Goal: Information Seeking & Learning: Learn about a topic

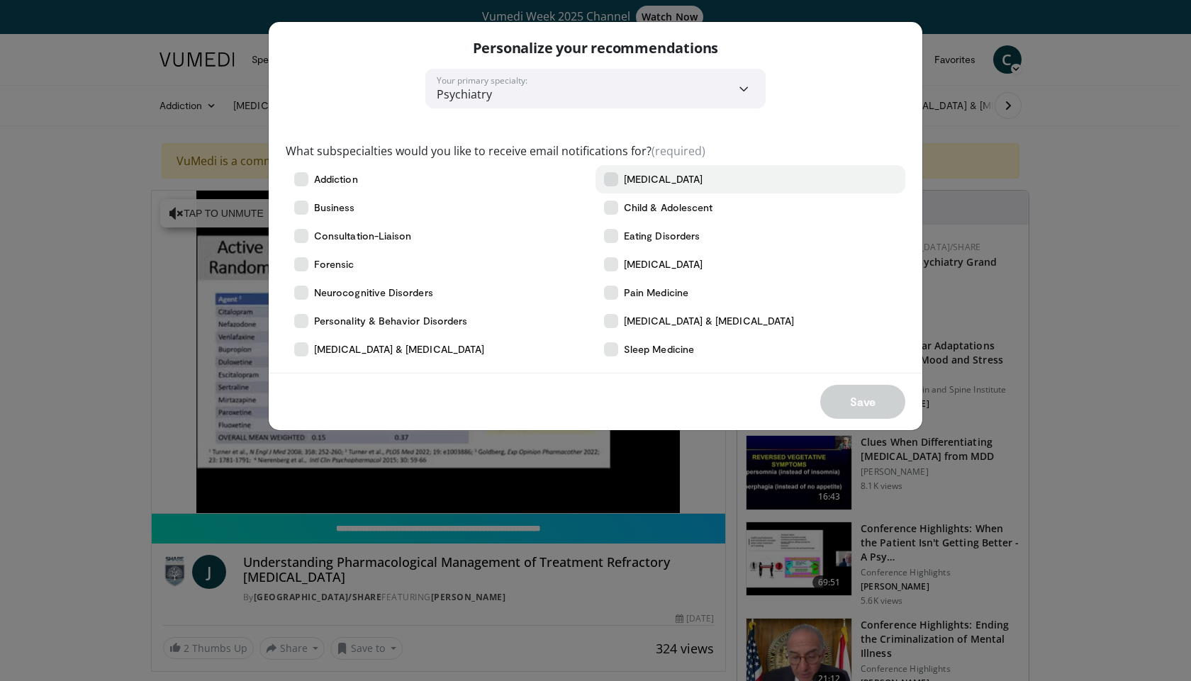
click at [666, 179] on span "[MEDICAL_DATA]" at bounding box center [663, 179] width 79 height 14
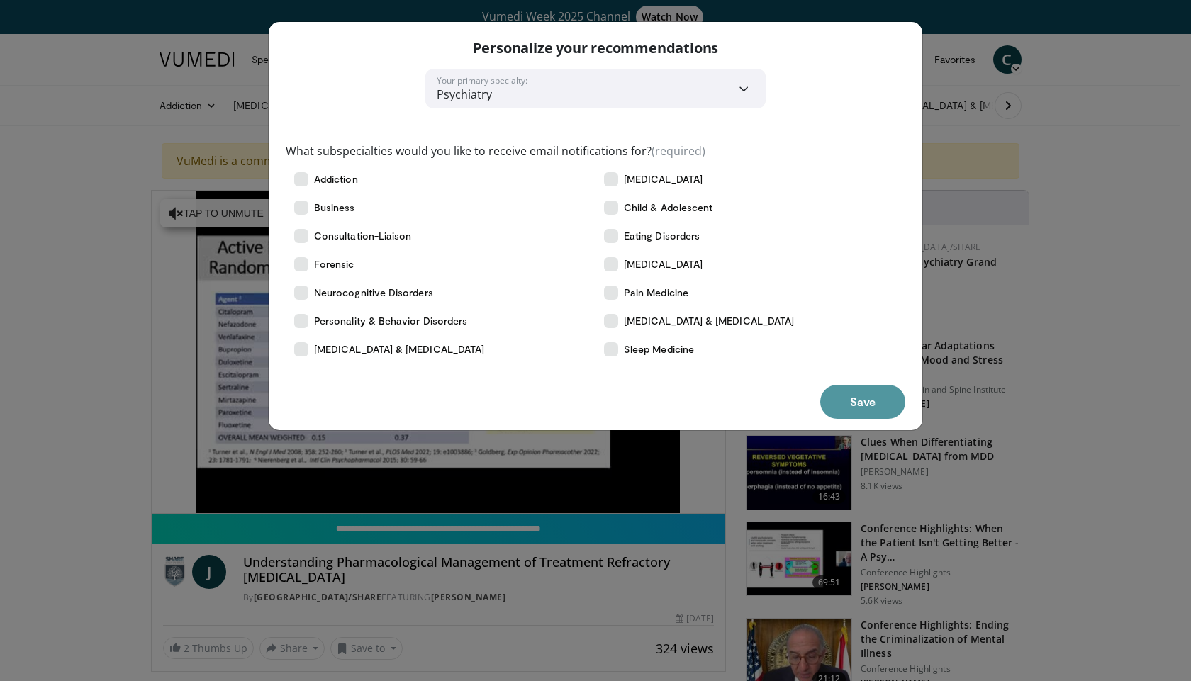
click at [870, 405] on button "Save" at bounding box center [862, 402] width 85 height 34
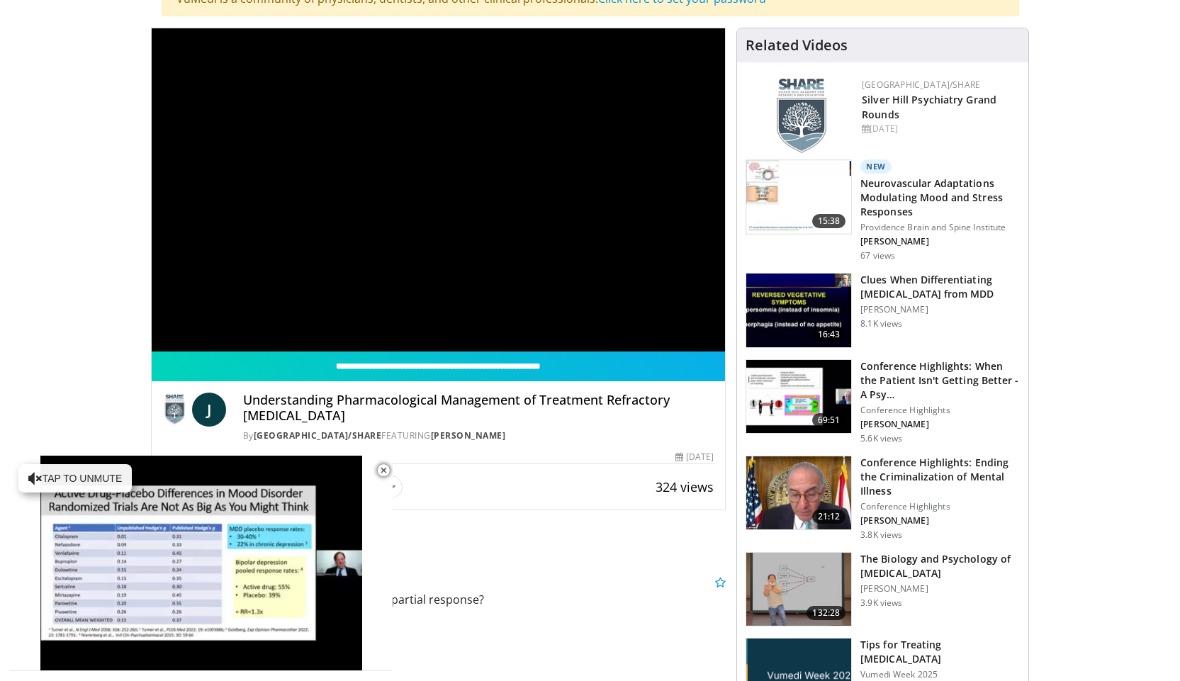
scroll to position [354, 0]
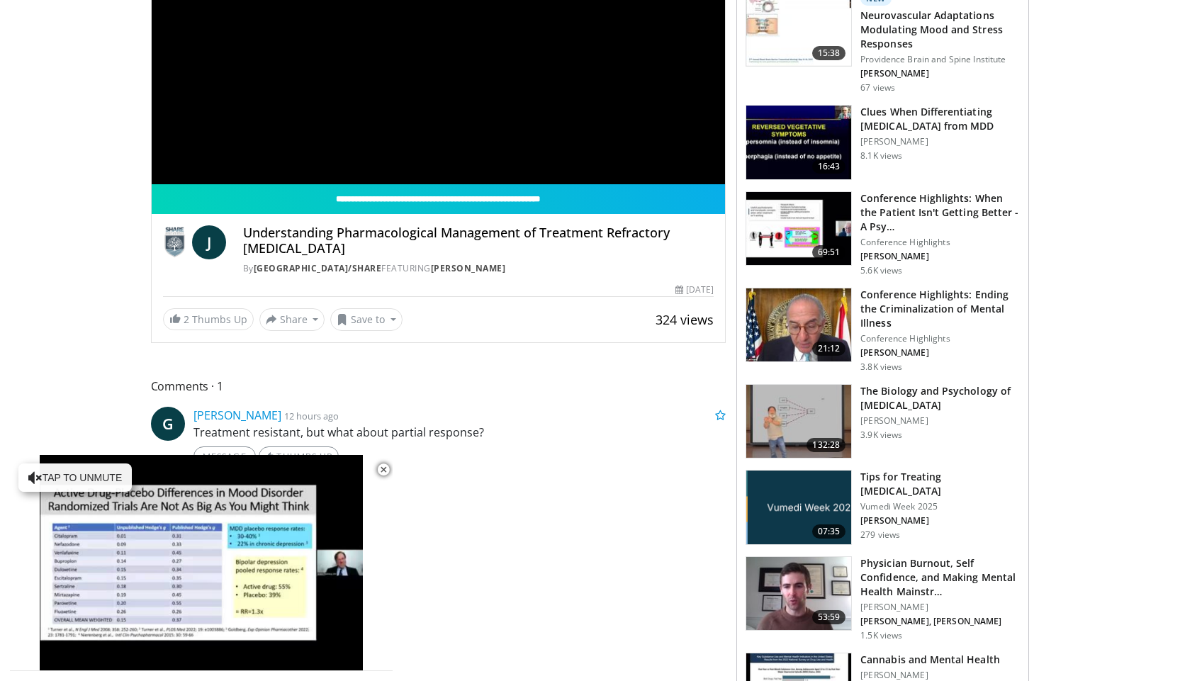
scroll to position [284, 0]
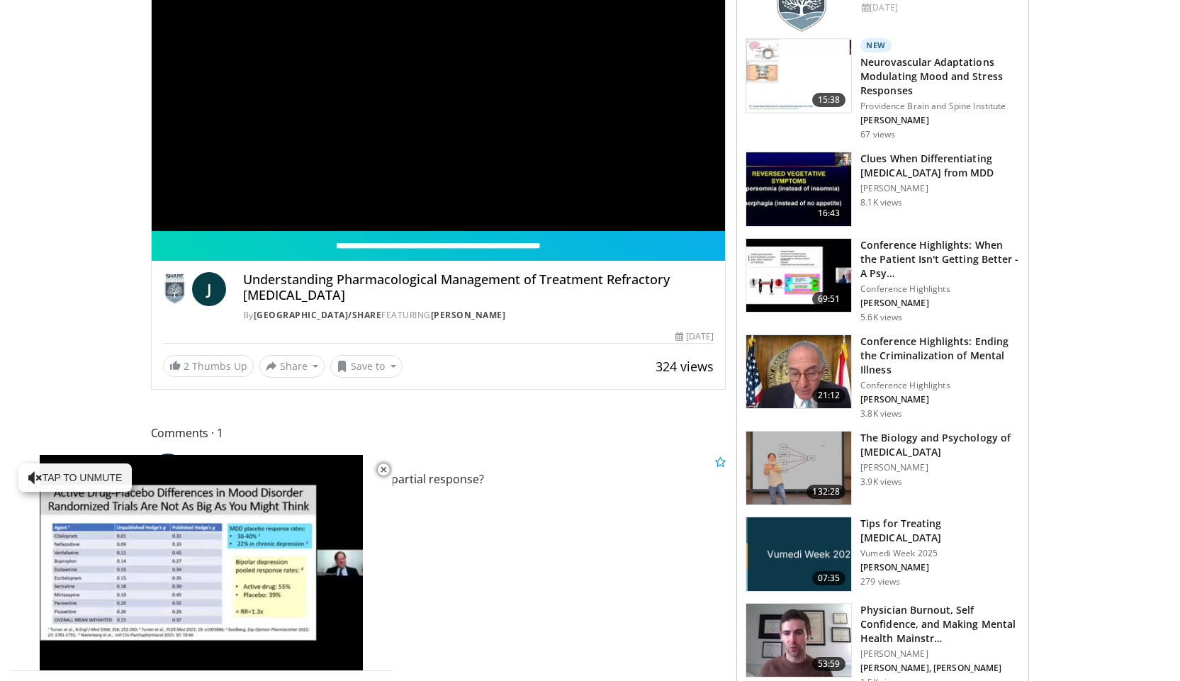
click at [790, 456] on img at bounding box center [798, 469] width 105 height 74
